Goal: Complete application form: Complete application form

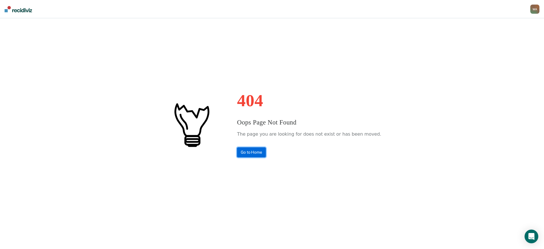
click at [255, 154] on link "Go to Home" at bounding box center [251, 153] width 29 height 10
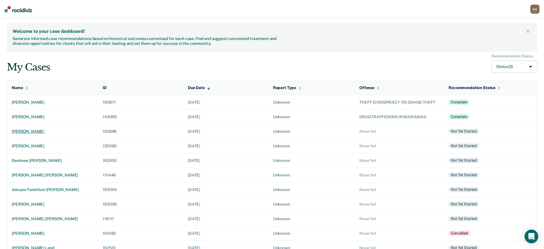
click at [35, 132] on div "[PERSON_NAME]" at bounding box center [53, 131] width 82 height 5
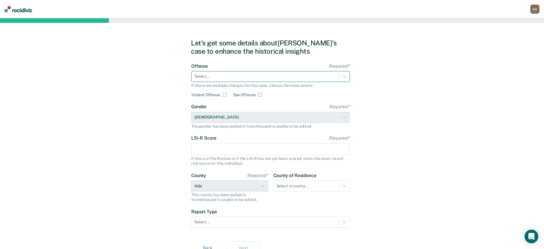
click at [238, 78] on div at bounding box center [265, 76] width 142 height 6
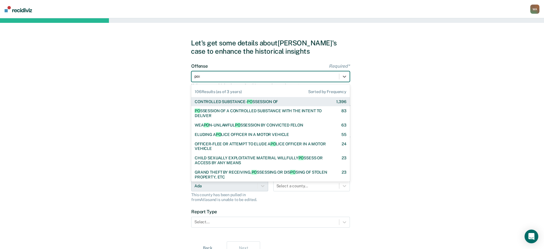
type input "poss"
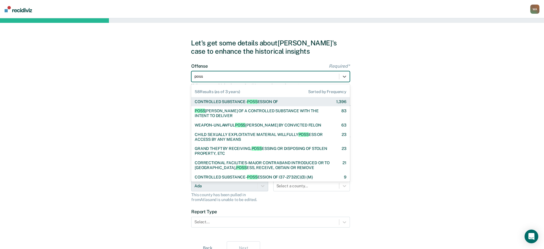
click at [247, 100] on div "CONTROLLED SUBSTANCE- POSS ESSION OF" at bounding box center [236, 101] width 83 height 5
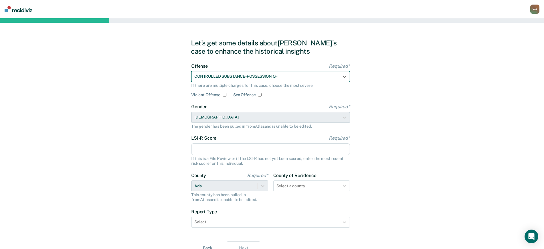
click at [219, 116] on div "Gender Required* [DEMOGRAPHIC_DATA] The gender has been pulled in from Atlas an…" at bounding box center [270, 116] width 159 height 25
click at [214, 149] on input "LSI-R Score Required*" at bounding box center [270, 149] width 159 height 12
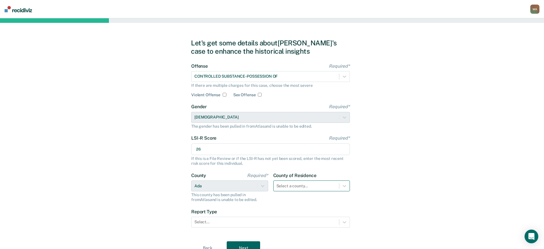
type input "26"
click at [285, 185] on div "Select a county..." at bounding box center [311, 186] width 77 height 11
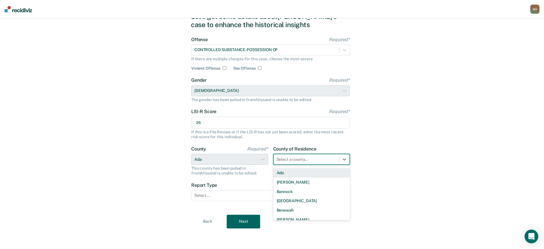
click at [286, 173] on div "Ada" at bounding box center [311, 172] width 77 height 9
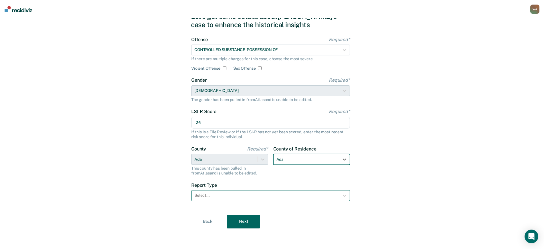
click at [237, 193] on div at bounding box center [265, 196] width 142 height 6
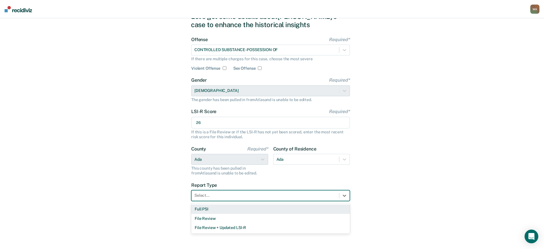
click at [217, 210] on div "Full PSI" at bounding box center [270, 209] width 159 height 9
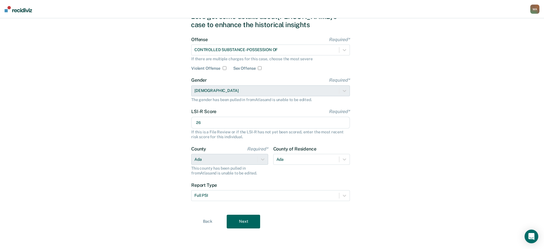
click at [241, 223] on button "Next" at bounding box center [243, 222] width 33 height 14
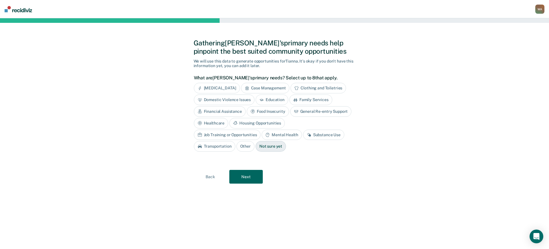
click at [263, 88] on div "Case Management" at bounding box center [265, 88] width 49 height 11
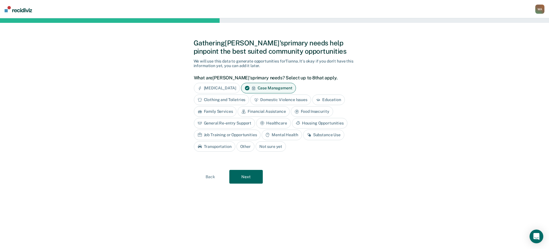
click at [219, 112] on div "Family Services" at bounding box center [215, 111] width 43 height 11
click at [273, 114] on div "Financial Assistance" at bounding box center [270, 111] width 52 height 11
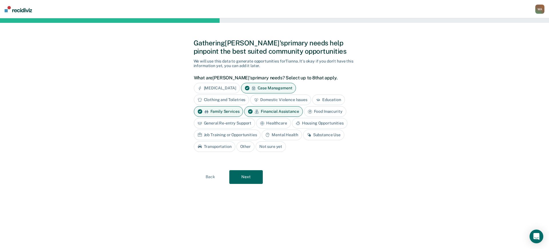
drag, startPoint x: 305, startPoint y: 134, endPoint x: 284, endPoint y: 133, distance: 20.9
click at [305, 134] on div "Substance Use" at bounding box center [323, 135] width 41 height 11
drag, startPoint x: 284, startPoint y: 133, endPoint x: 264, endPoint y: 134, distance: 20.0
click at [283, 133] on div "Mental Health" at bounding box center [282, 135] width 40 height 11
click at [259, 147] on div "Transportation" at bounding box center [263, 146] width 41 height 11
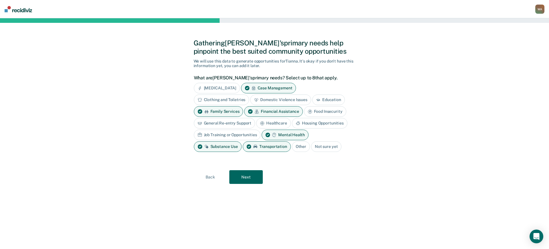
click at [253, 179] on button "Next" at bounding box center [245, 177] width 33 height 14
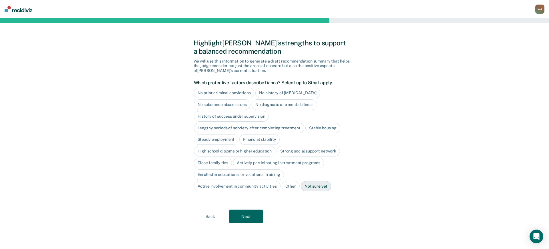
click at [268, 95] on div "No history of violent behavior" at bounding box center [287, 93] width 65 height 11
drag, startPoint x: 318, startPoint y: 130, endPoint x: 311, endPoint y: 132, distance: 7.3
click at [318, 130] on div "Stable housing" at bounding box center [322, 128] width 35 height 11
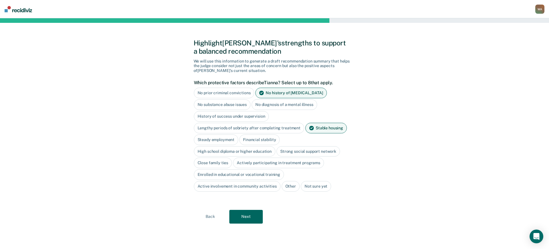
click at [256, 154] on div "High school diploma or higher education" at bounding box center [235, 151] width 82 height 11
click at [220, 166] on div "Close family ties" at bounding box center [213, 163] width 38 height 11
click at [252, 215] on button "Next" at bounding box center [245, 217] width 33 height 14
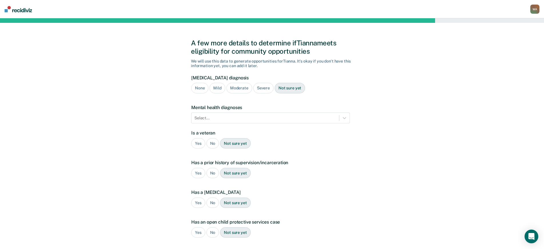
click at [215, 145] on div "No" at bounding box center [212, 143] width 13 height 11
click at [197, 172] on div "Yes" at bounding box center [198, 173] width 14 height 11
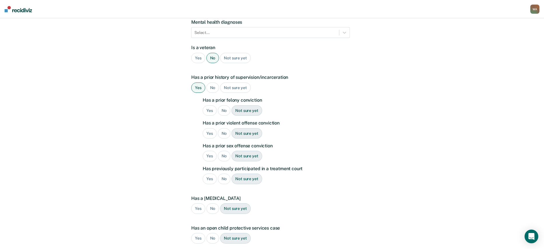
scroll to position [86, 0]
click at [226, 112] on div "No" at bounding box center [224, 110] width 13 height 11
click at [226, 134] on div "No" at bounding box center [224, 133] width 13 height 11
click at [222, 152] on div "No" at bounding box center [224, 156] width 13 height 11
click at [221, 179] on div "No" at bounding box center [224, 179] width 13 height 11
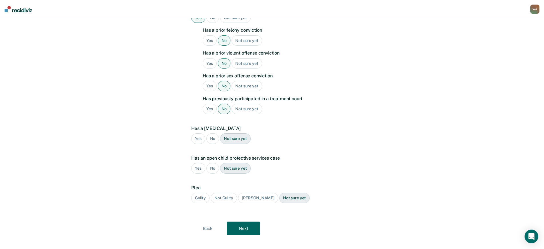
scroll to position [162, 0]
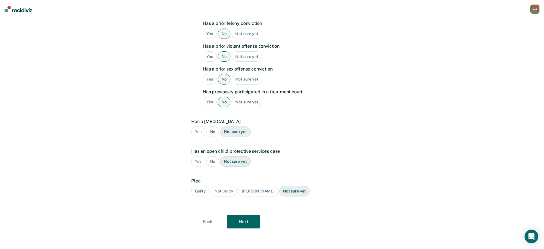
click at [216, 132] on div "No" at bounding box center [212, 132] width 13 height 11
click at [214, 158] on div "No" at bounding box center [212, 161] width 13 height 11
click at [198, 191] on div "Guilty" at bounding box center [200, 191] width 18 height 11
click at [240, 218] on button "Next" at bounding box center [243, 222] width 33 height 14
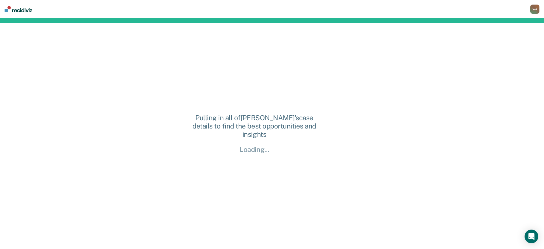
scroll to position [0, 0]
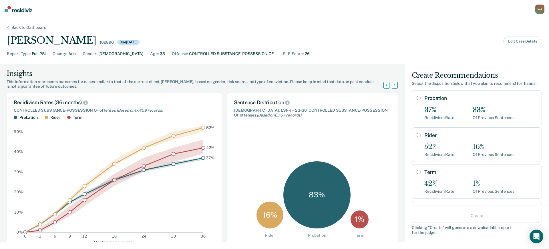
click at [416, 99] on input "Probation" at bounding box center [418, 98] width 4 height 5
radio input "true"
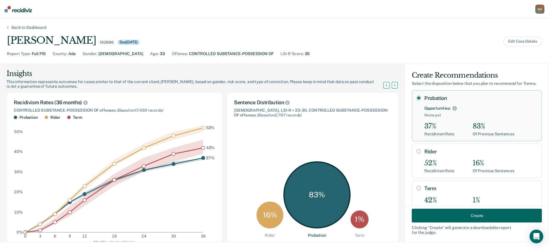
click at [454, 215] on button "Create" at bounding box center [477, 216] width 130 height 14
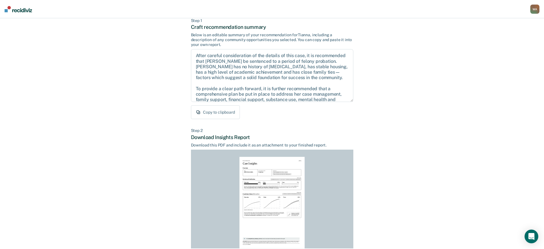
scroll to position [77, 0]
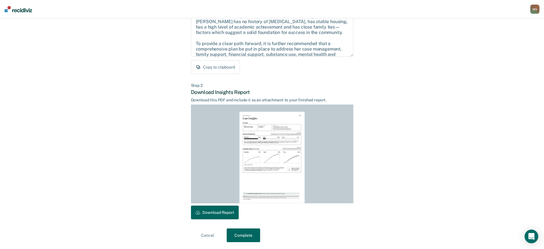
click at [212, 216] on button "Download Report" at bounding box center [215, 213] width 48 height 14
click at [253, 233] on button "Complete" at bounding box center [243, 236] width 33 height 14
